Goal: Information Seeking & Learning: Learn about a topic

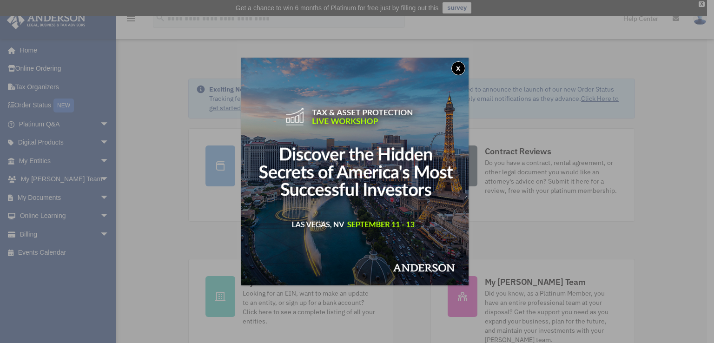
click at [461, 69] on button "x" at bounding box center [458, 68] width 14 height 14
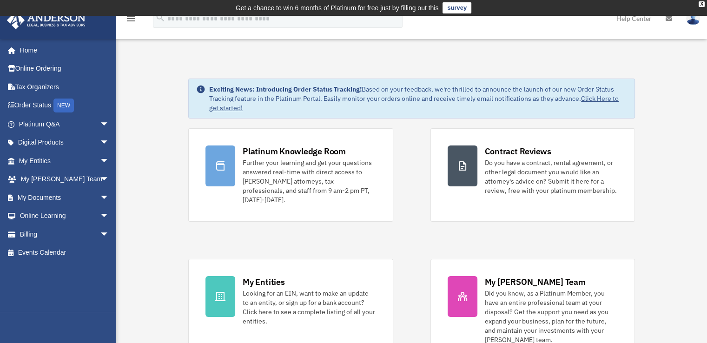
click at [51, 142] on link "Digital Products arrow_drop_down" at bounding box center [65, 142] width 117 height 19
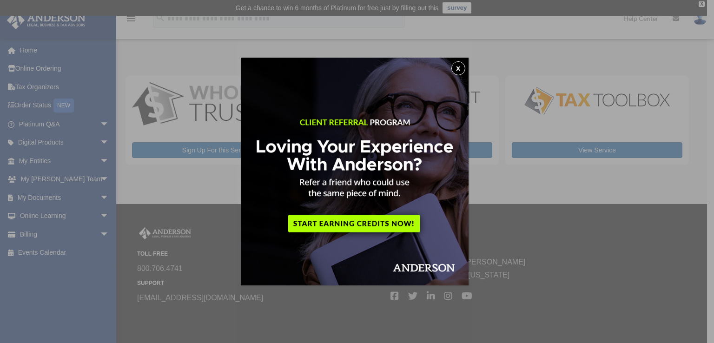
click at [459, 70] on button "x" at bounding box center [458, 68] width 14 height 14
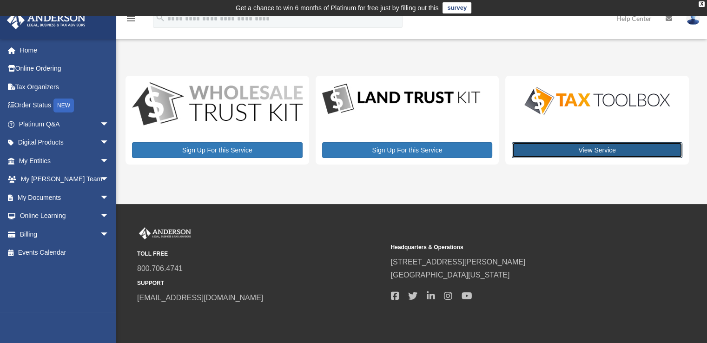
click at [576, 151] on link "View Service" at bounding box center [597, 150] width 171 height 16
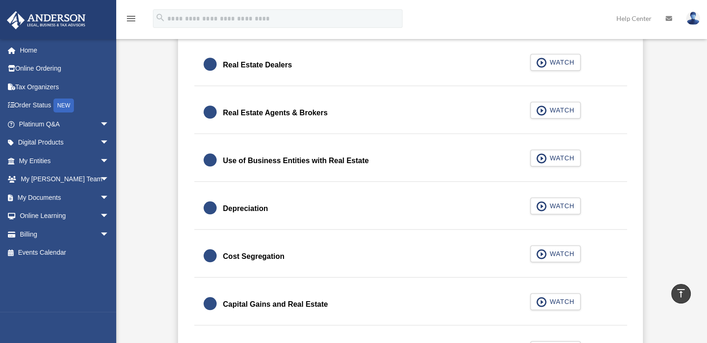
scroll to position [831, 0]
